Goal: Task Accomplishment & Management: Manage account settings

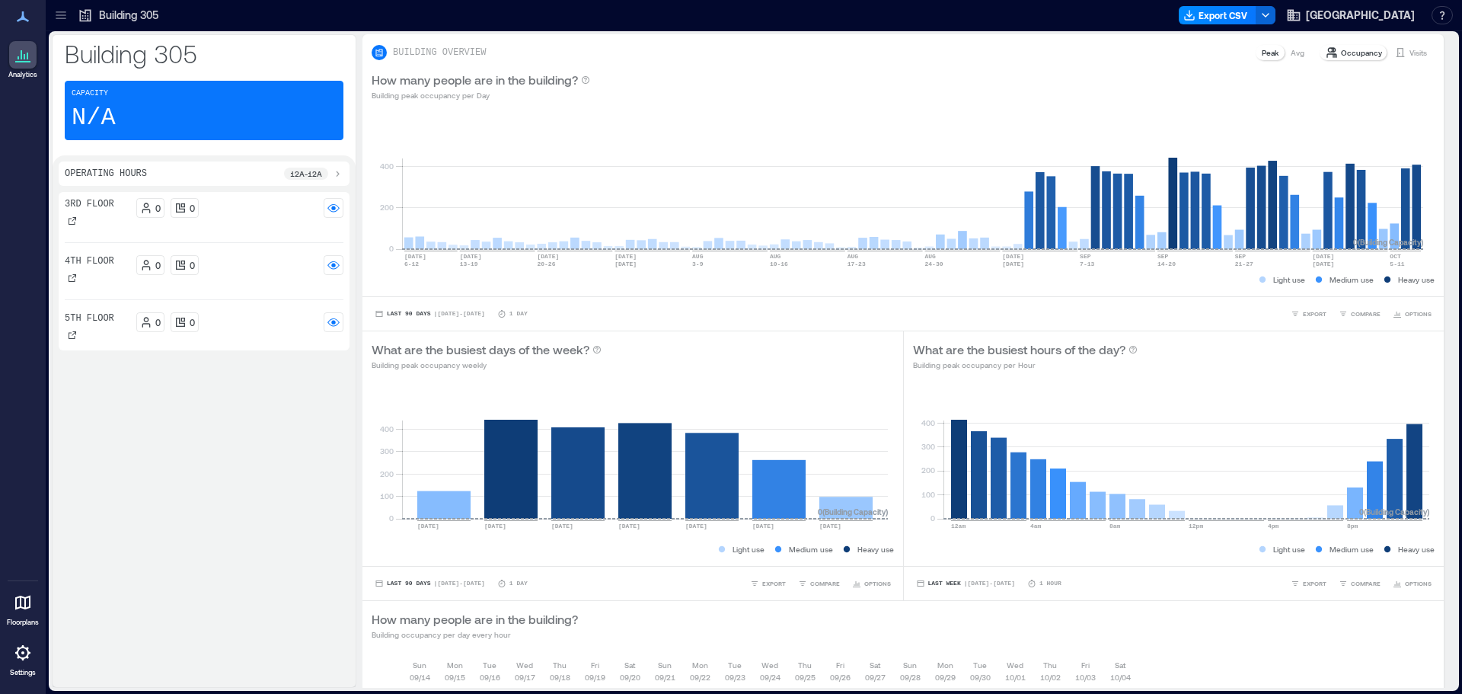
click at [69, 12] on div at bounding box center [61, 15] width 24 height 24
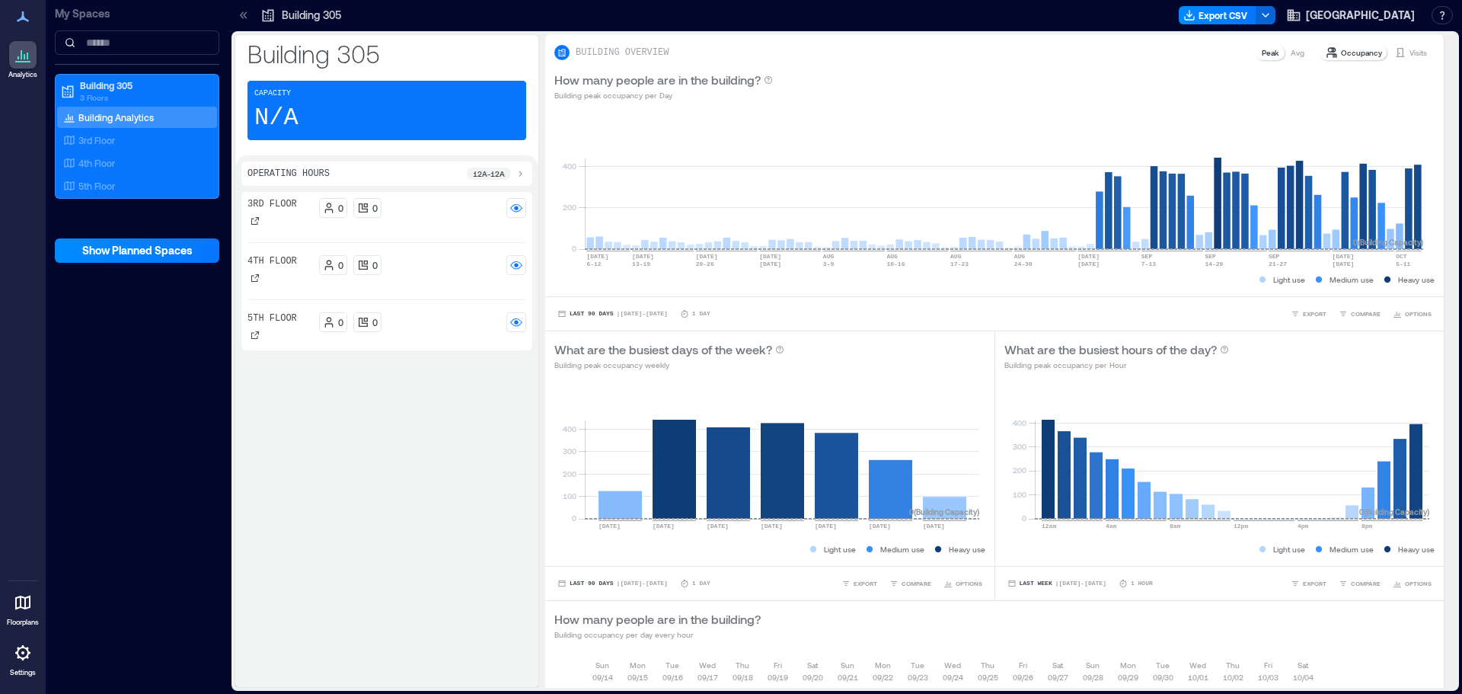
click at [69, 12] on p "My Spaces" at bounding box center [137, 13] width 165 height 15
click at [1441, 9] on button "button" at bounding box center [1442, 15] width 21 height 18
click at [18, 660] on icon at bounding box center [23, 653] width 18 height 18
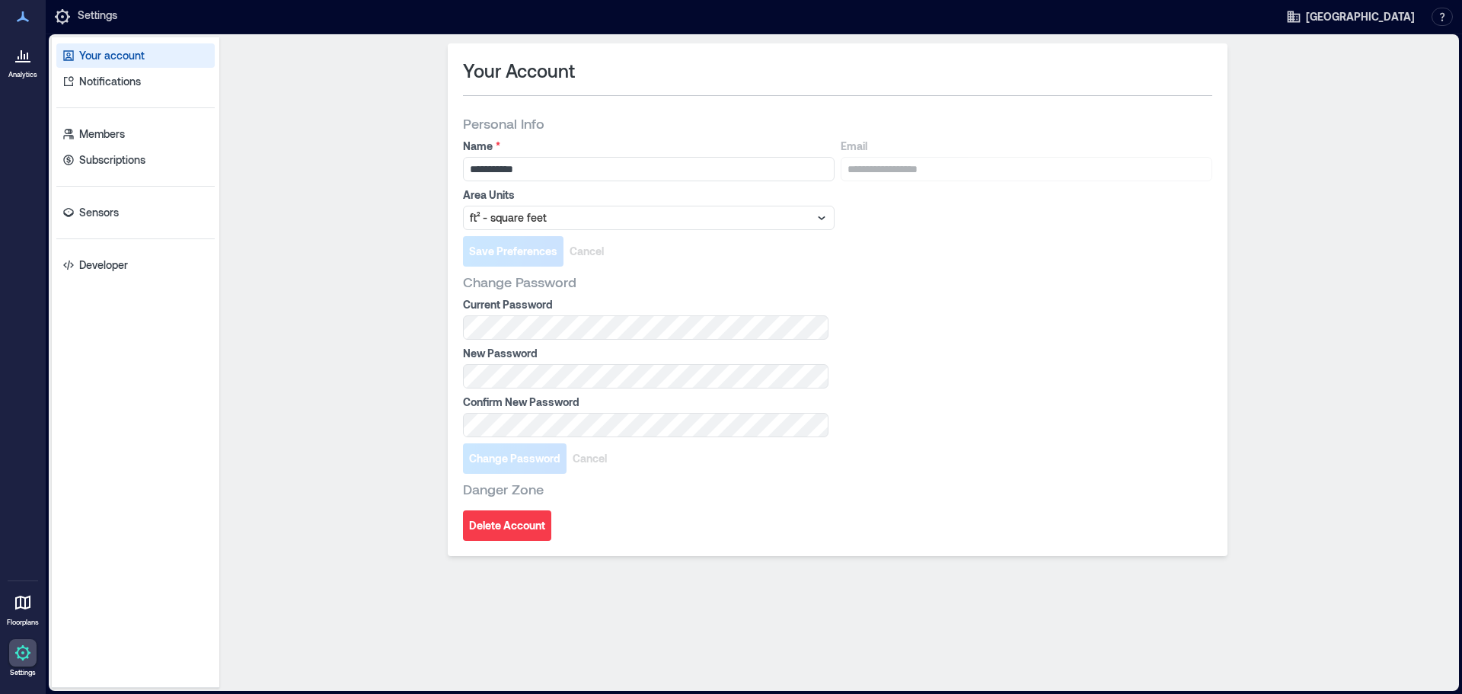
click at [104, 229] on div "Your account Notifications Members Subscriptions Sensors Developer" at bounding box center [136, 362] width 168 height 651
click at [104, 213] on p "Sensors" at bounding box center [99, 212] width 40 height 15
